Goal: Navigation & Orientation: Understand site structure

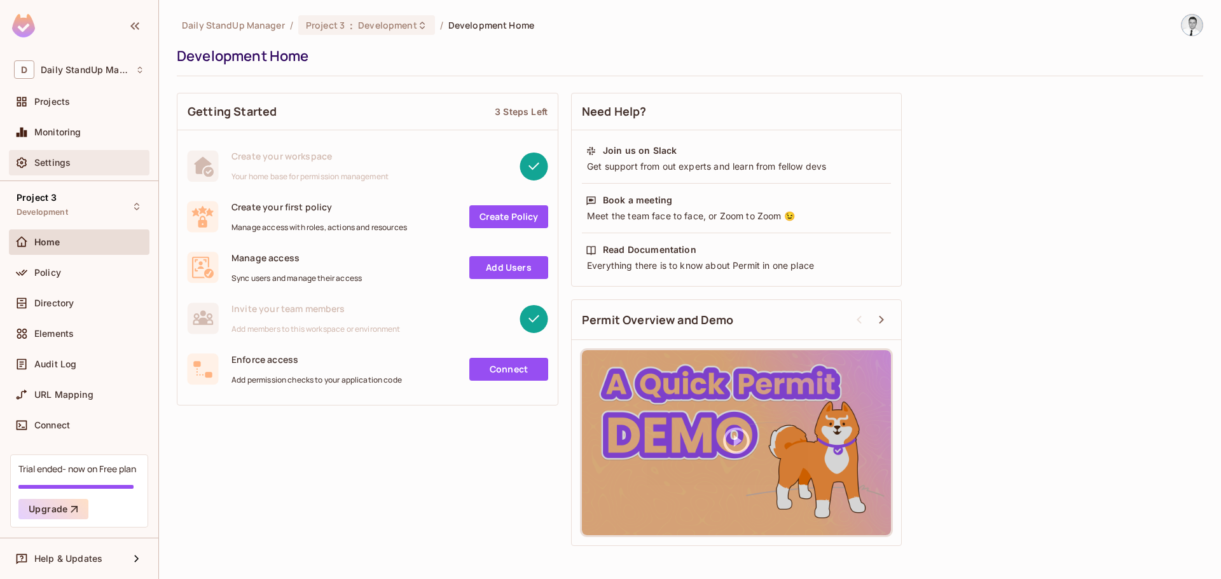
click at [66, 166] on span "Settings" at bounding box center [52, 163] width 36 height 10
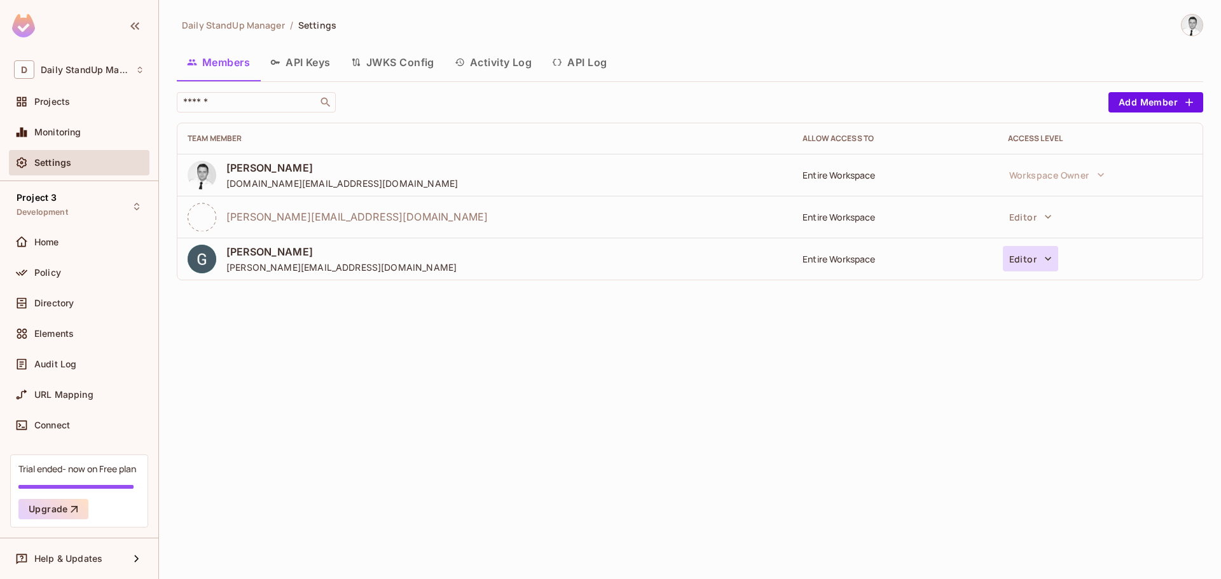
click at [1031, 261] on button "Editor" at bounding box center [1030, 258] width 55 height 25
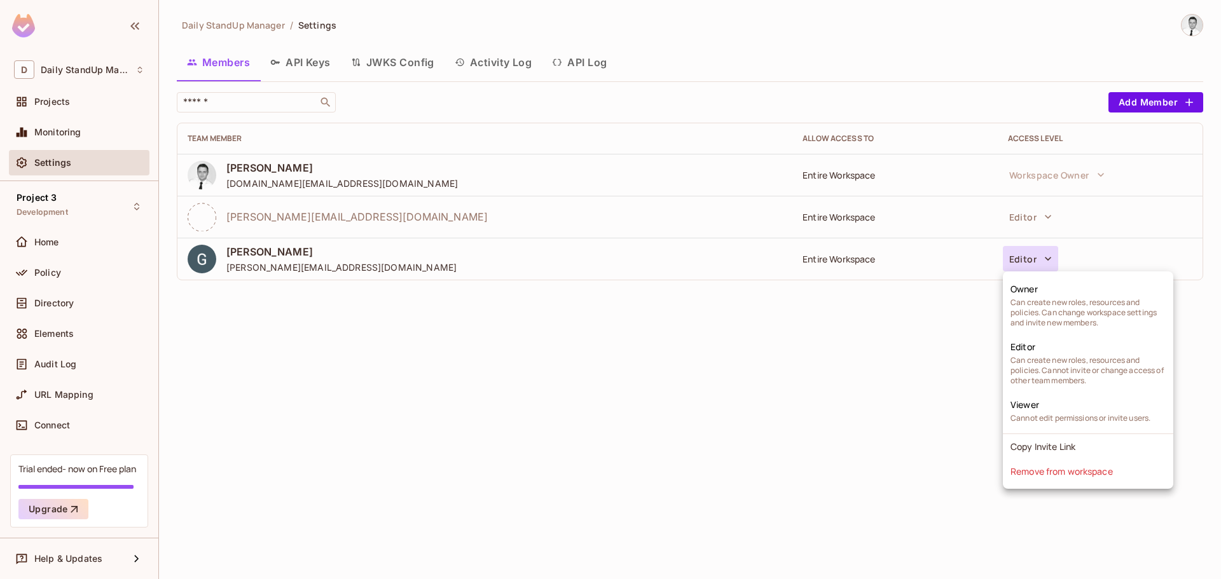
click at [733, 383] on div at bounding box center [610, 289] width 1221 height 579
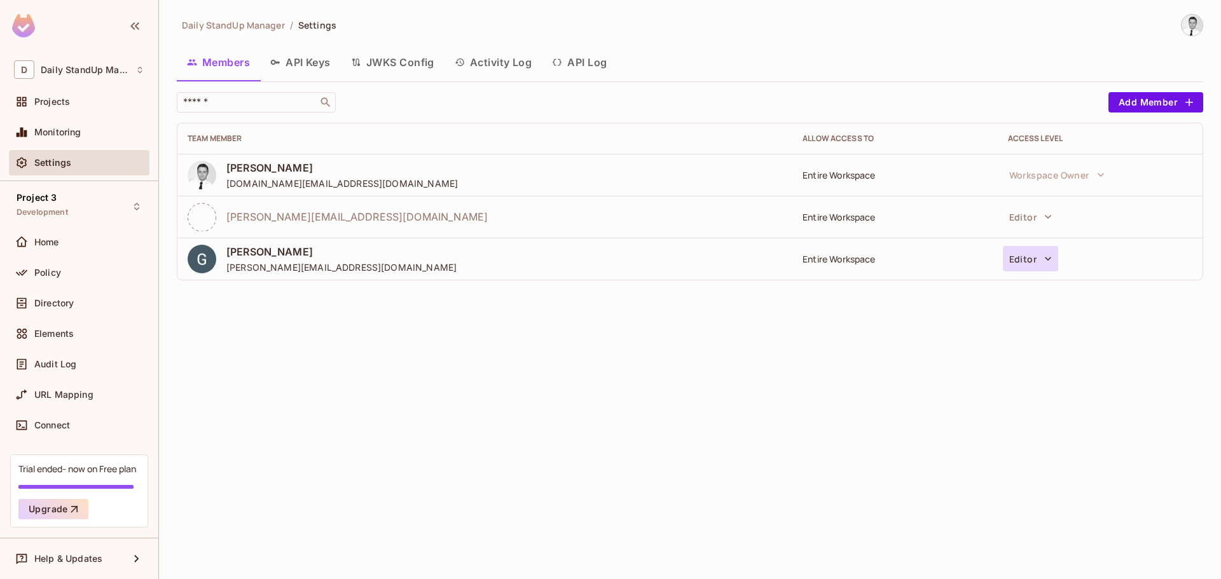
click at [1022, 269] on button "Editor" at bounding box center [1030, 258] width 55 height 25
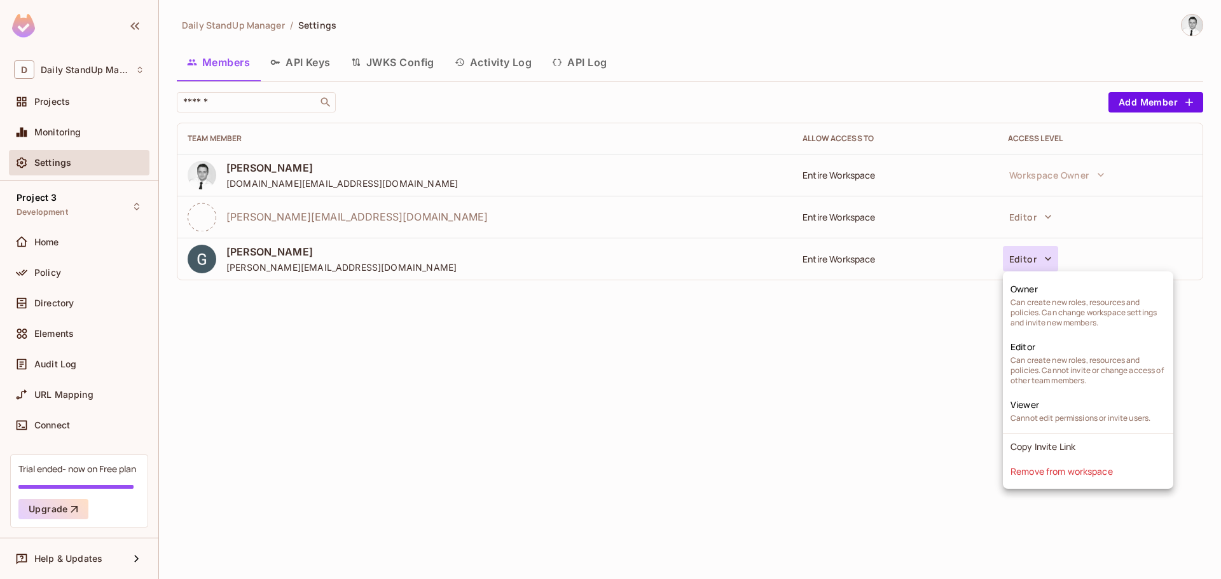
click at [870, 434] on div at bounding box center [610, 289] width 1221 height 579
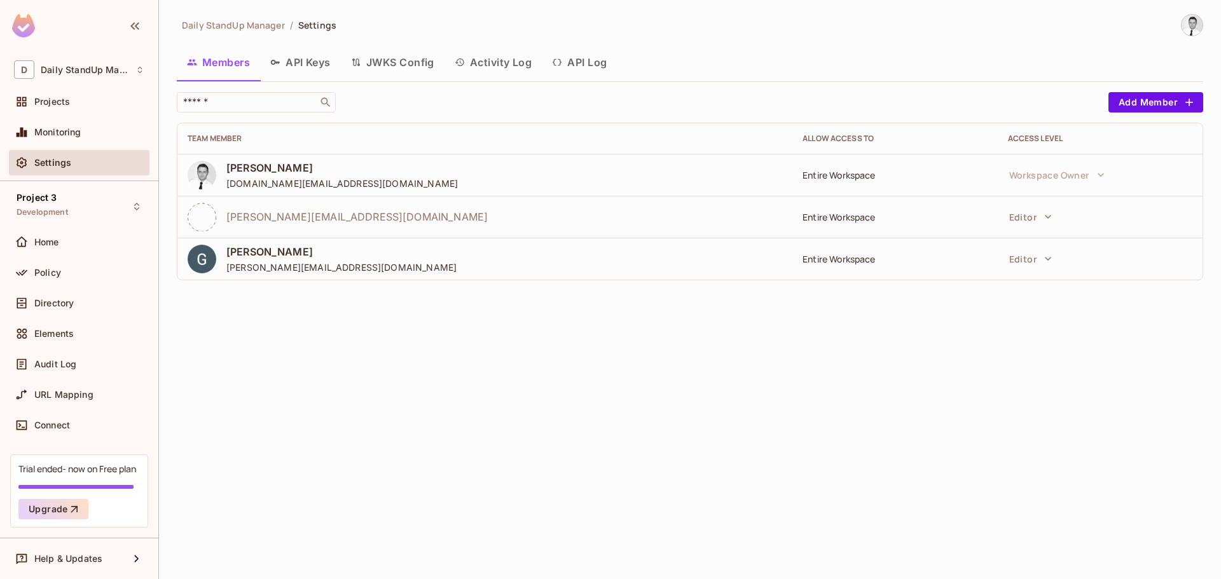
click at [957, 106] on div "​" at bounding box center [639, 102] width 925 height 20
click at [458, 408] on div "Daily StandUp Manager / Settings Members API Keys JWKS Config Activity Log API …" at bounding box center [690, 289] width 1062 height 579
click at [41, 279] on div "Policy" at bounding box center [79, 272] width 130 height 15
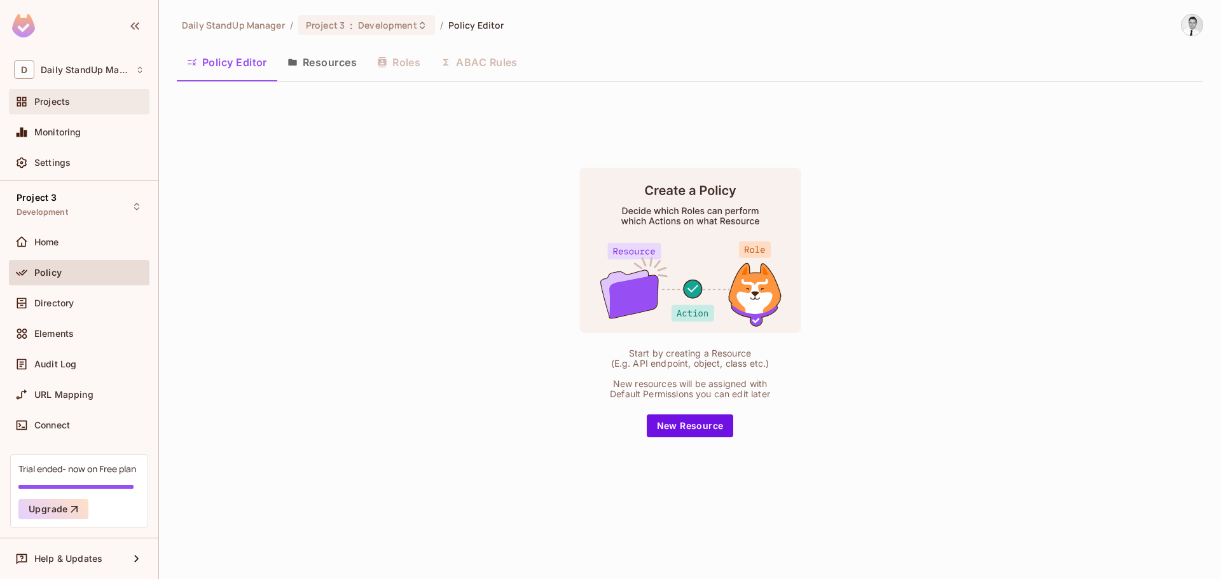
click at [79, 100] on div "Projects" at bounding box center [89, 102] width 110 height 10
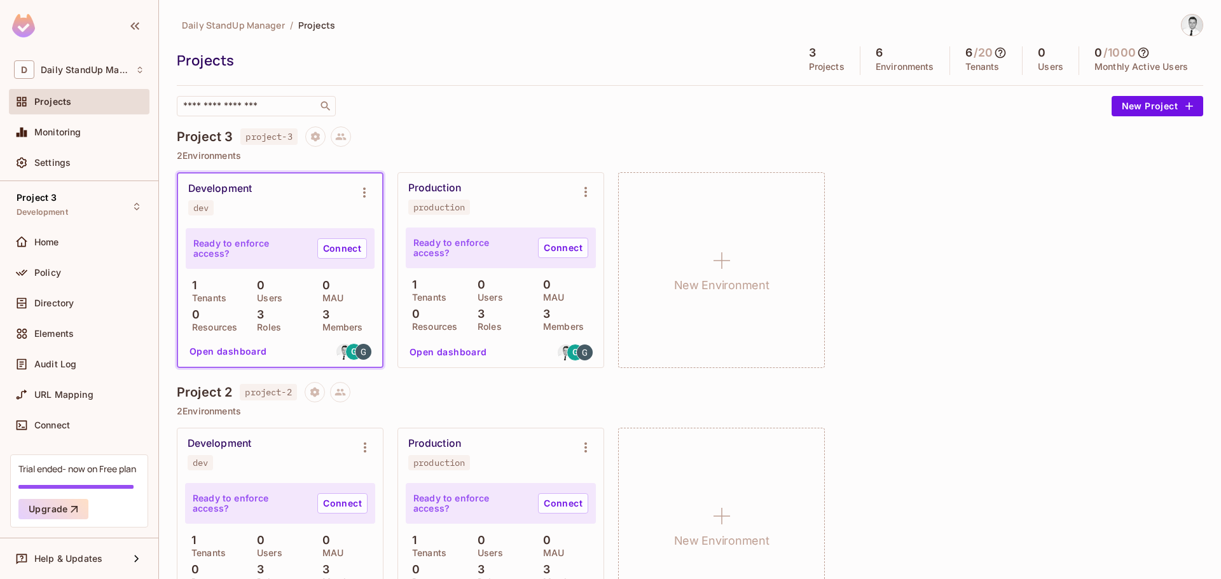
click at [421, 123] on div "Daily StandUp Manager / Projects Projects 3 Projects 6 Environments 6 / 20 Tena…" at bounding box center [690, 454] width 1026 height 880
click at [590, 166] on div "Project 3 project-3 2 Environments Development dev Ready to enforce access? Con…" at bounding box center [690, 255] width 1026 height 256
click at [74, 158] on div "Settings" at bounding box center [89, 163] width 110 height 10
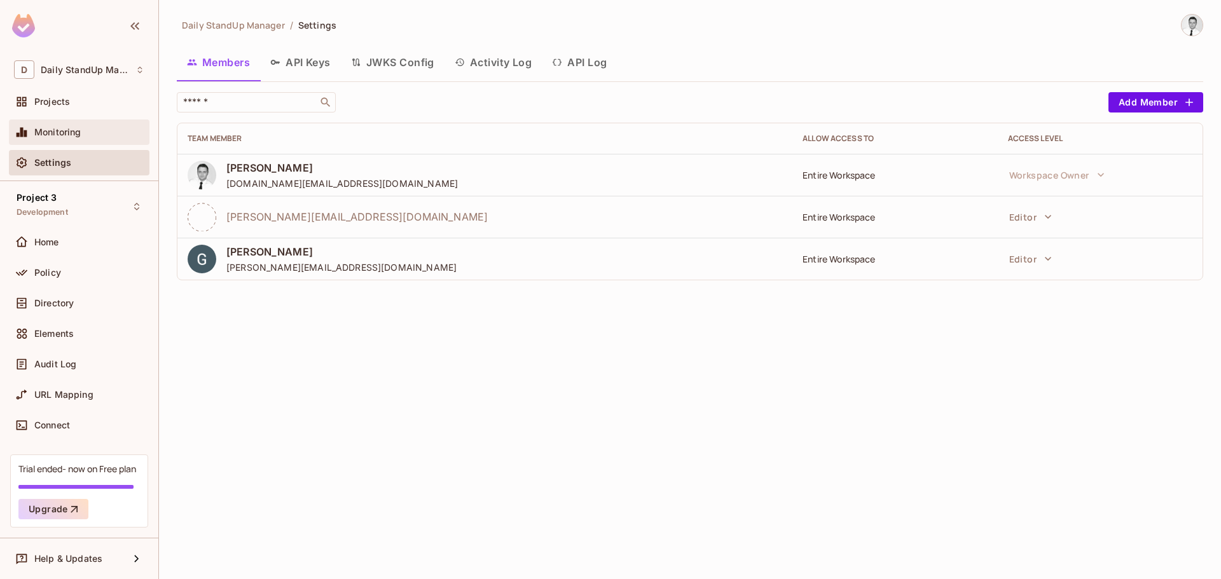
click at [88, 130] on div "Monitoring" at bounding box center [89, 132] width 110 height 10
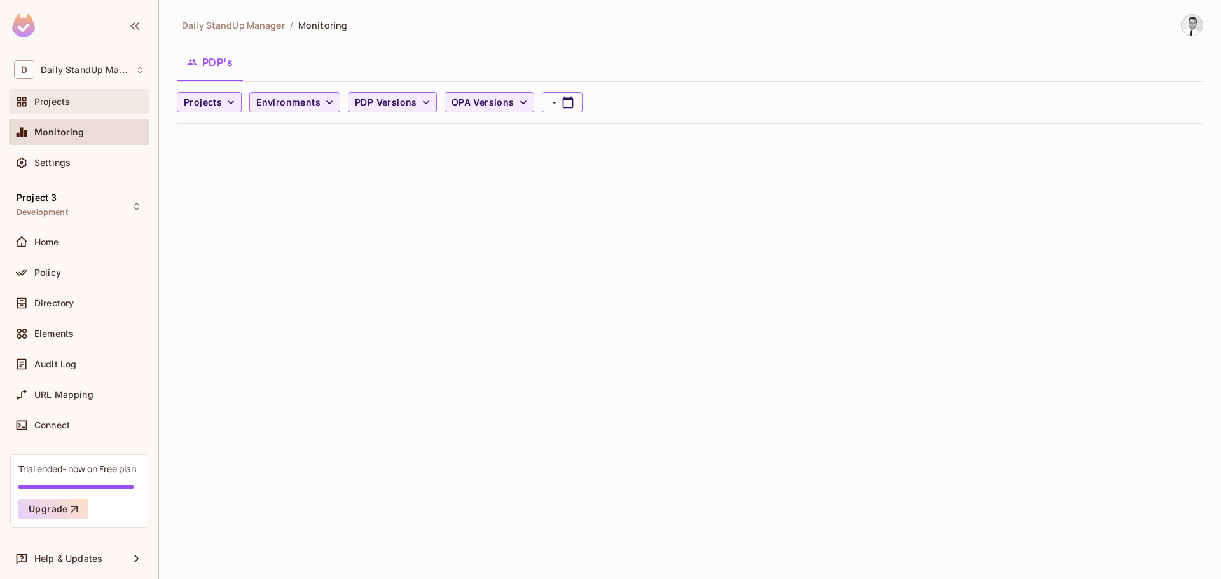
click at [81, 113] on div "Projects" at bounding box center [79, 101] width 141 height 25
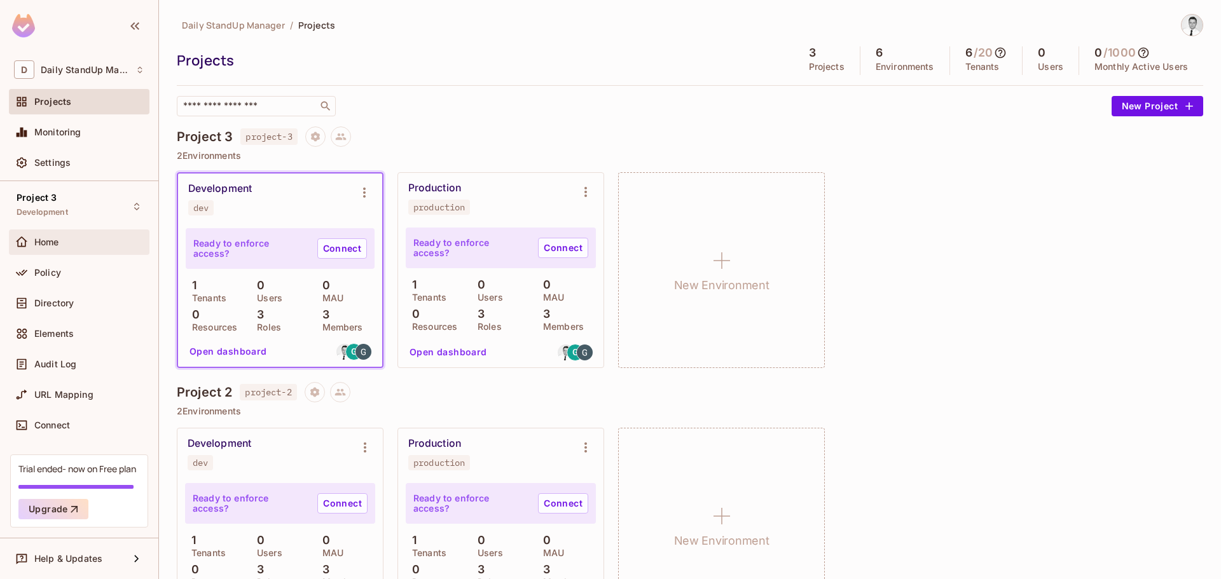
click at [79, 242] on div "Home" at bounding box center [89, 242] width 110 height 10
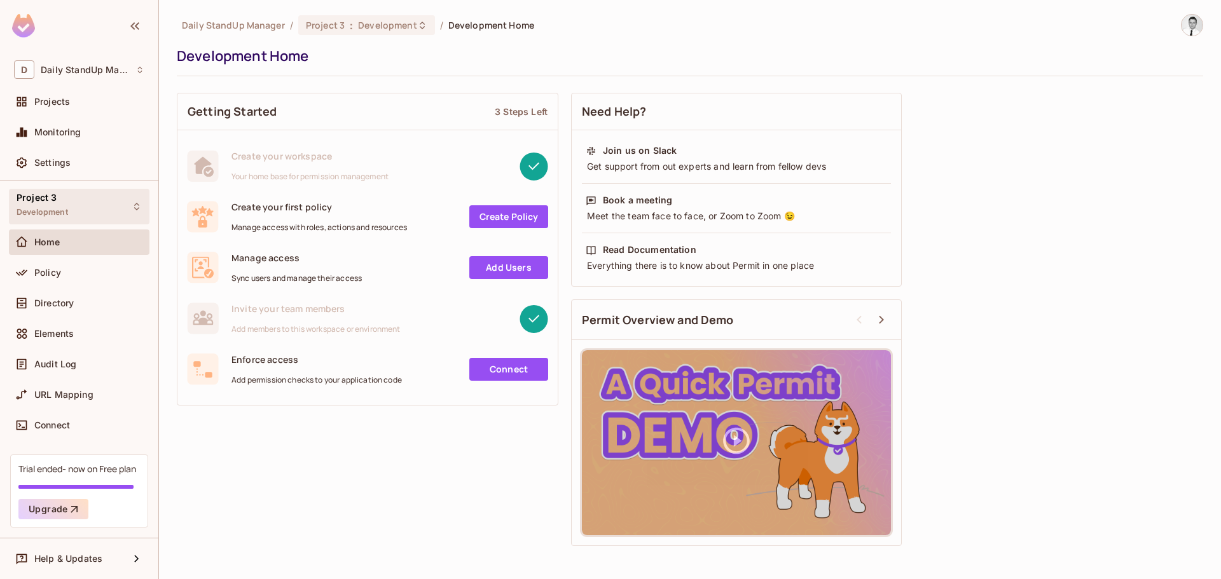
click at [67, 207] on div "Project 3 Development" at bounding box center [43, 206] width 52 height 27
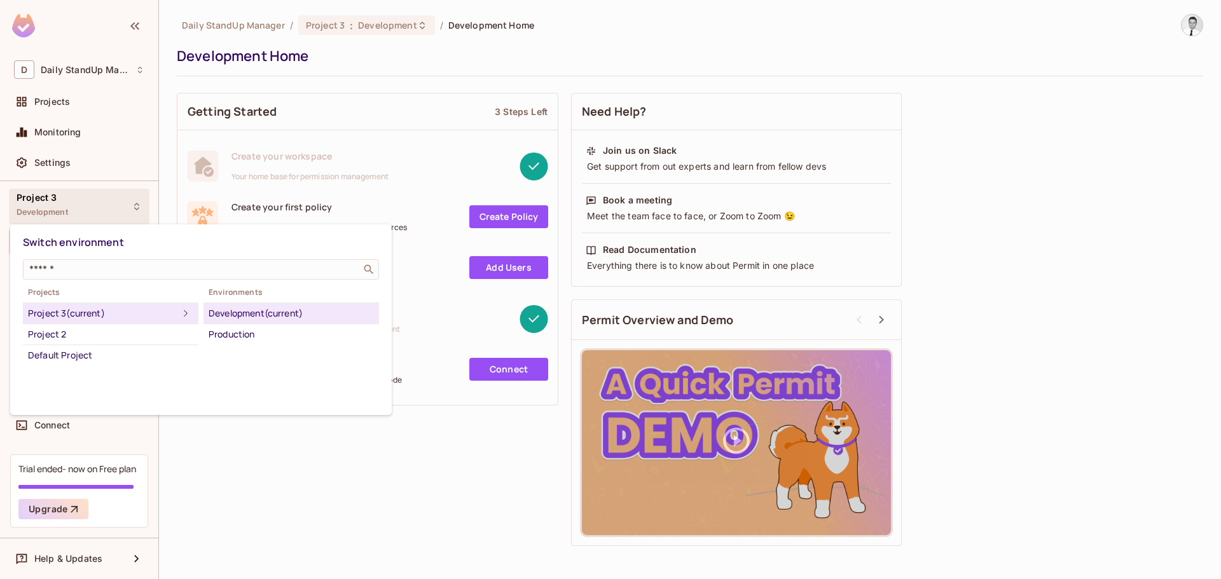
click at [272, 453] on div at bounding box center [610, 289] width 1221 height 579
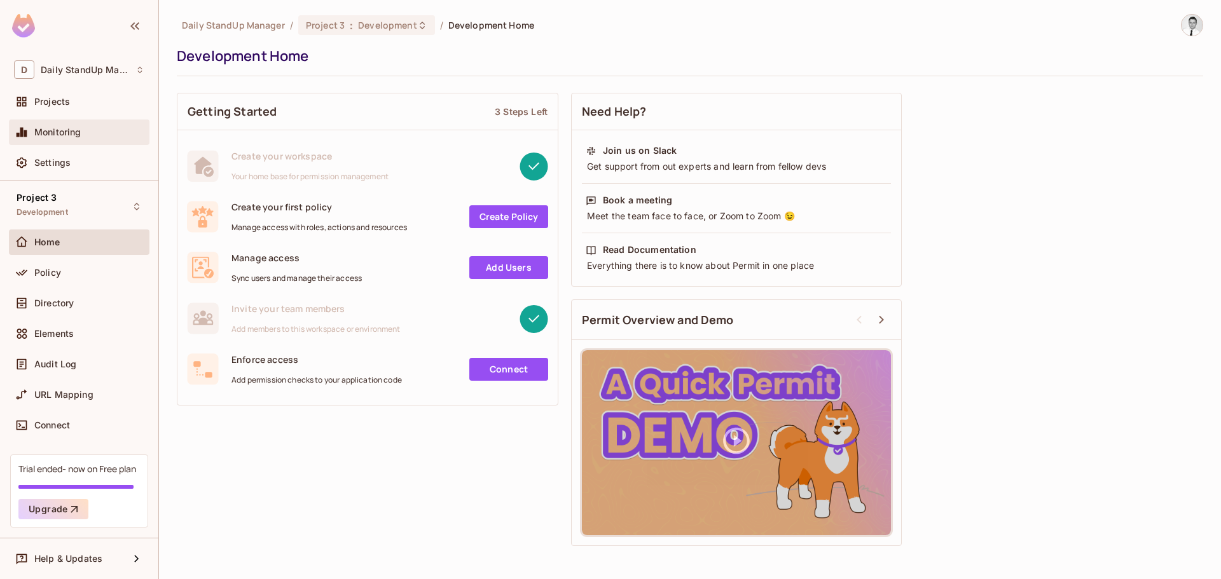
click at [39, 129] on span "Monitoring" at bounding box center [57, 132] width 47 height 10
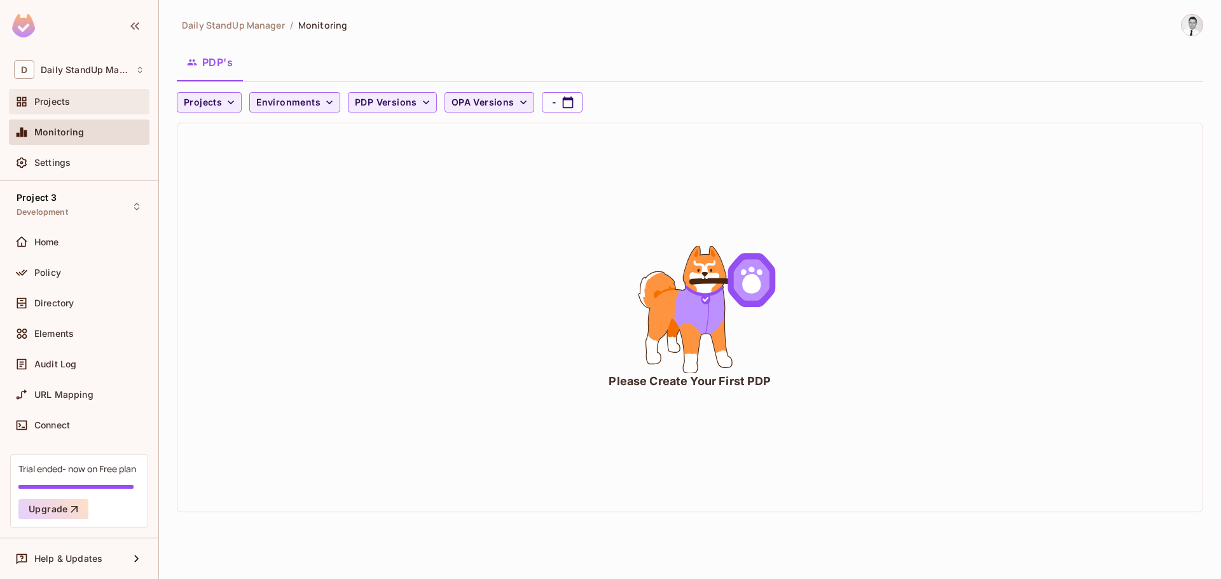
click at [48, 98] on span "Projects" at bounding box center [52, 102] width 36 height 10
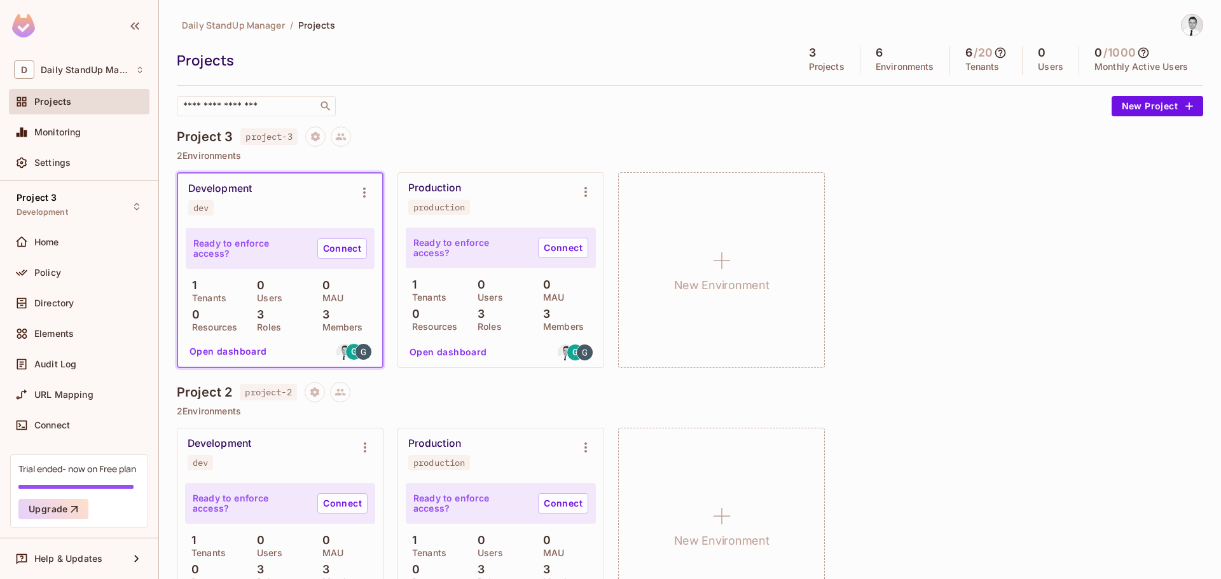
click at [523, 105] on div "​" at bounding box center [641, 106] width 929 height 20
